Goal: Task Accomplishment & Management: Use online tool/utility

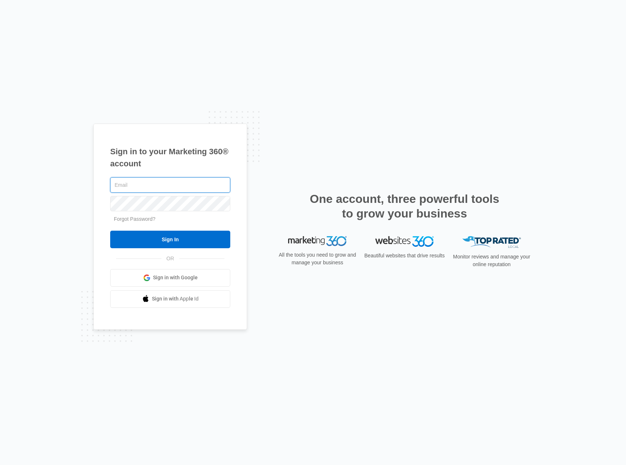
click at [136, 189] on input "text" at bounding box center [170, 184] width 120 height 15
paste input "access@contractorindependence.com"
type input "access@contractorindependence.com"
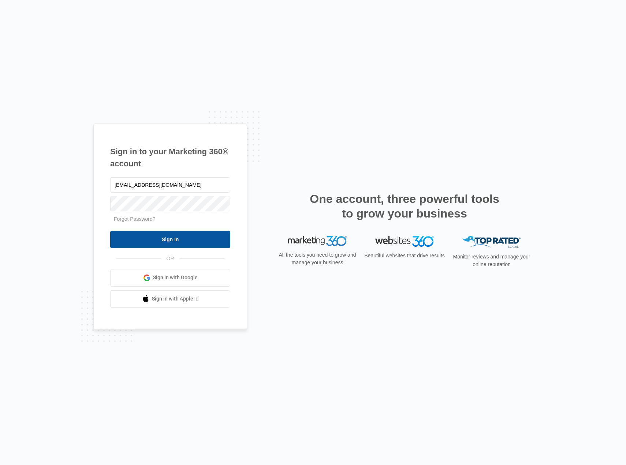
click at [148, 233] on input "Sign In" at bounding box center [170, 240] width 120 height 18
